Goal: Task Accomplishment & Management: Manage account settings

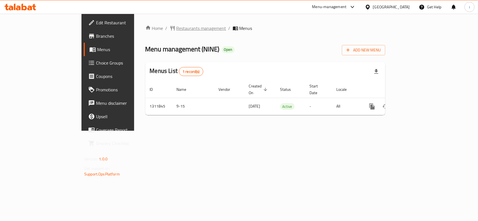
click at [176, 29] on span "Restaurants management" at bounding box center [201, 28] width 50 height 7
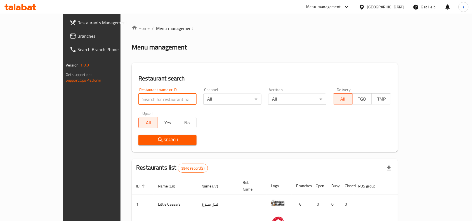
click at [148, 98] on input "search" at bounding box center [168, 99] width 58 height 11
paste input "705918"
type input "705918"
click at [152, 138] on span "Search" at bounding box center [167, 140] width 49 height 7
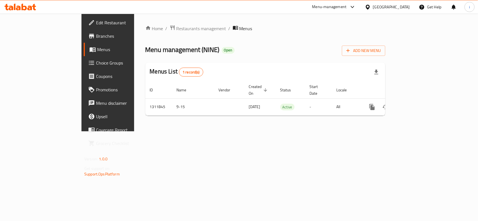
click at [96, 23] on span "Edit Restaurant" at bounding box center [126, 22] width 61 height 7
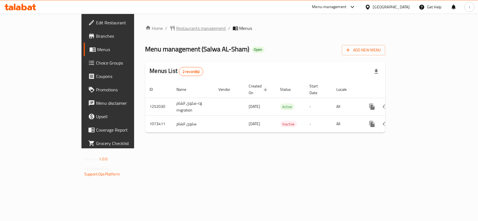
click at [176, 27] on span "Restaurants management" at bounding box center [201, 28] width 50 height 7
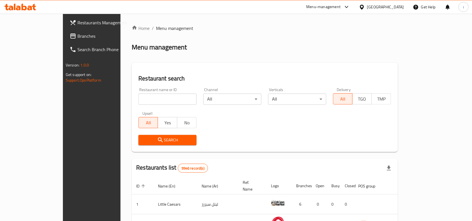
click at [139, 102] on input "search" at bounding box center [168, 99] width 58 height 11
paste input "663811"
type input "663811"
click at [143, 137] on span "Search" at bounding box center [167, 140] width 49 height 7
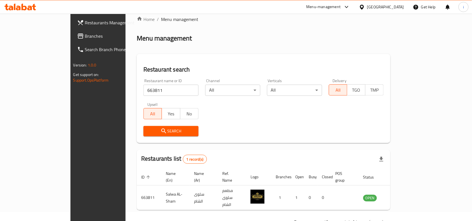
scroll to position [17, 0]
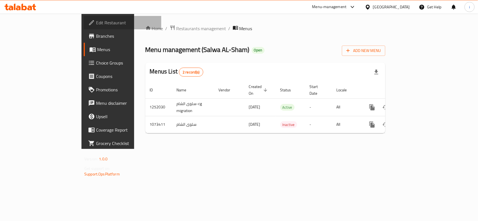
click at [96, 23] on span "Edit Restaurant" at bounding box center [126, 22] width 61 height 7
